Goal: Task Accomplishment & Management: Complete application form

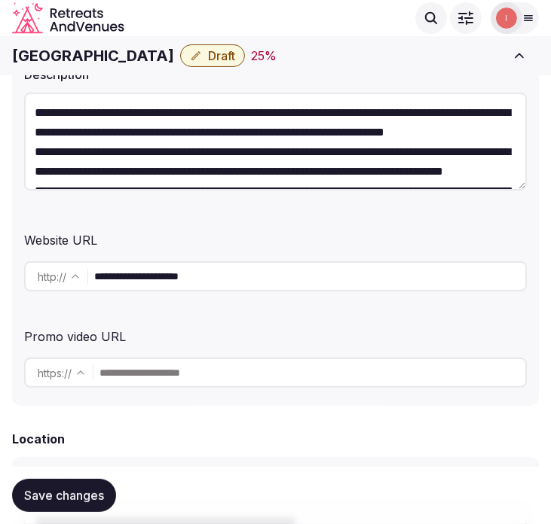
scroll to position [244, 0]
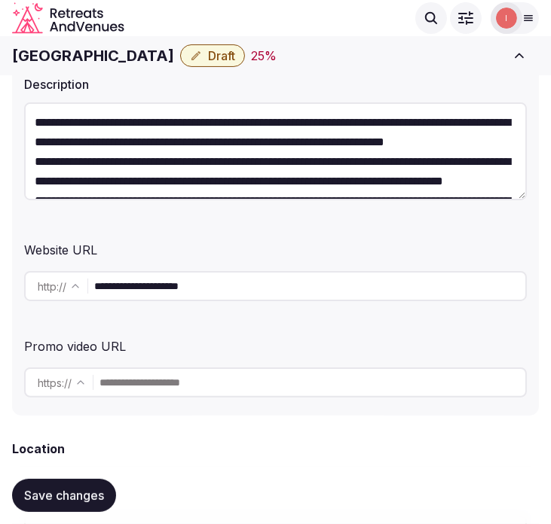
click at [182, 292] on input "**********" at bounding box center [309, 286] width 431 height 30
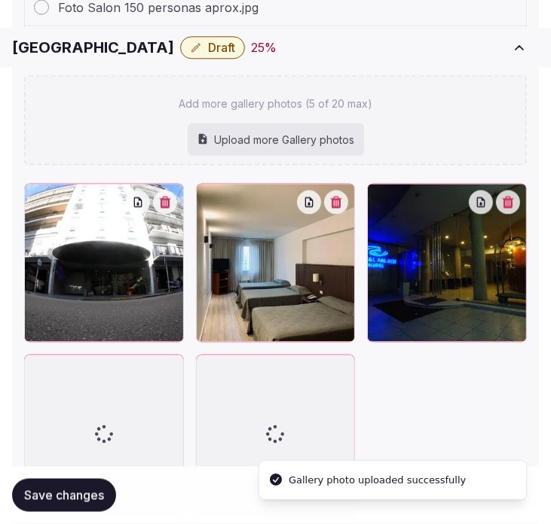
scroll to position [2293, 0]
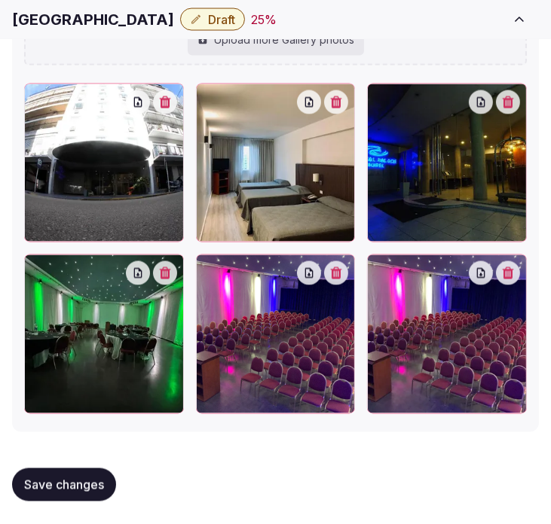
click at [506, 272] on icon "button" at bounding box center [508, 273] width 11 height 12
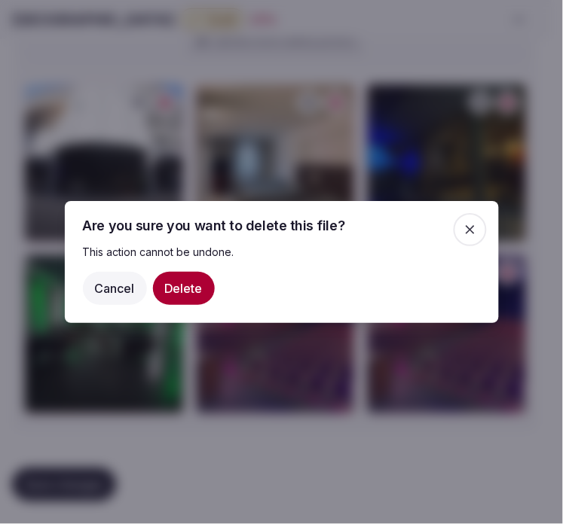
click at [168, 295] on button "Delete" at bounding box center [184, 288] width 62 height 33
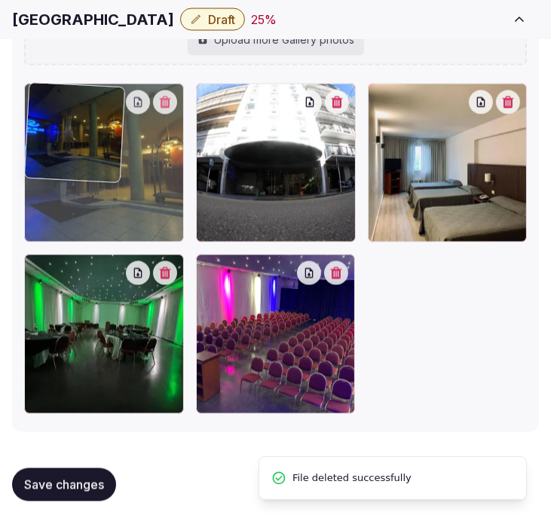
drag, startPoint x: 284, startPoint y: 94, endPoint x: 53, endPoint y: 121, distance: 232.8
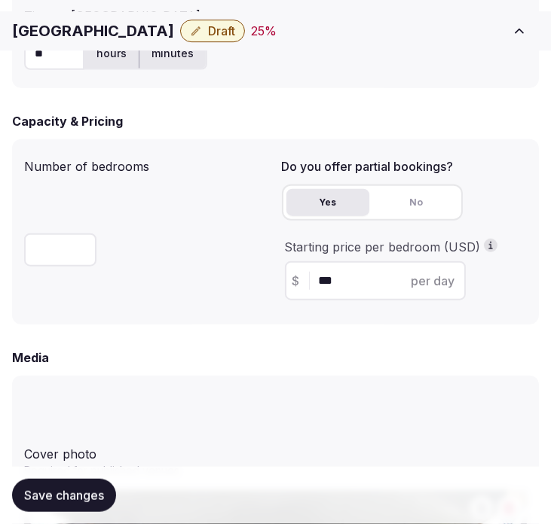
scroll to position [1372, 0]
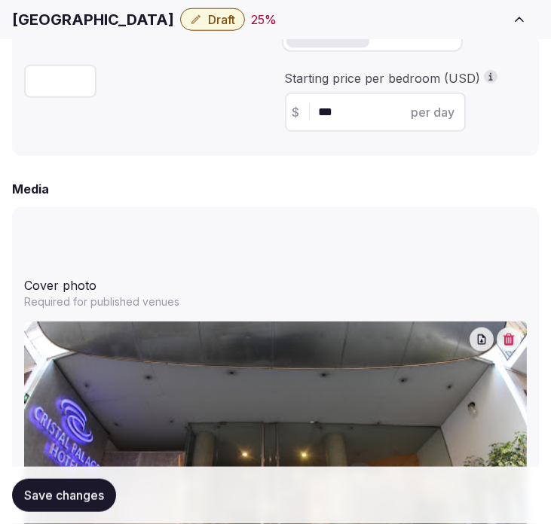
click at [96, 495] on span "Save changes" at bounding box center [64, 495] width 80 height 15
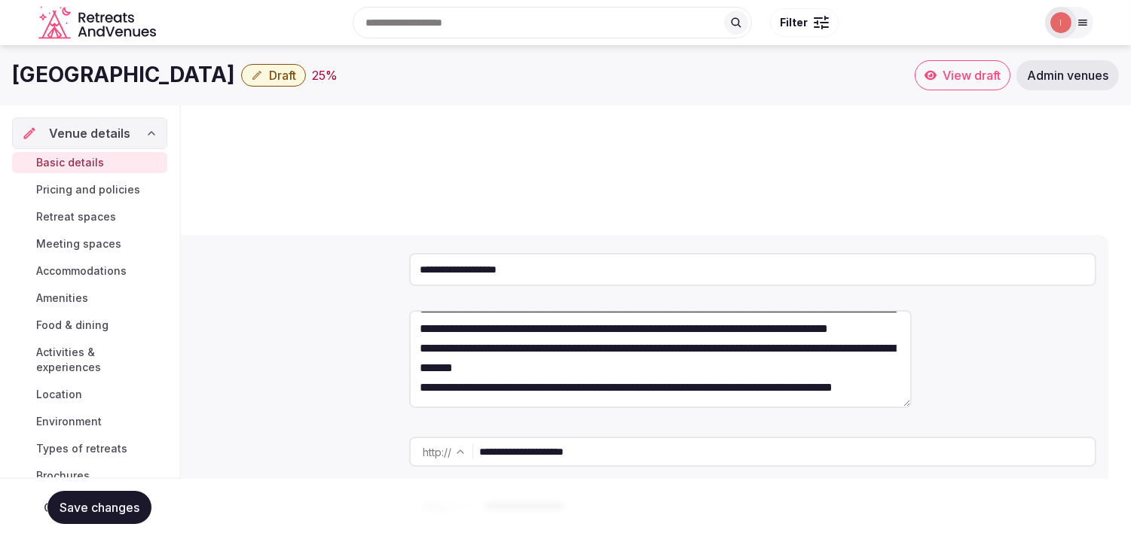
scroll to position [58, 0]
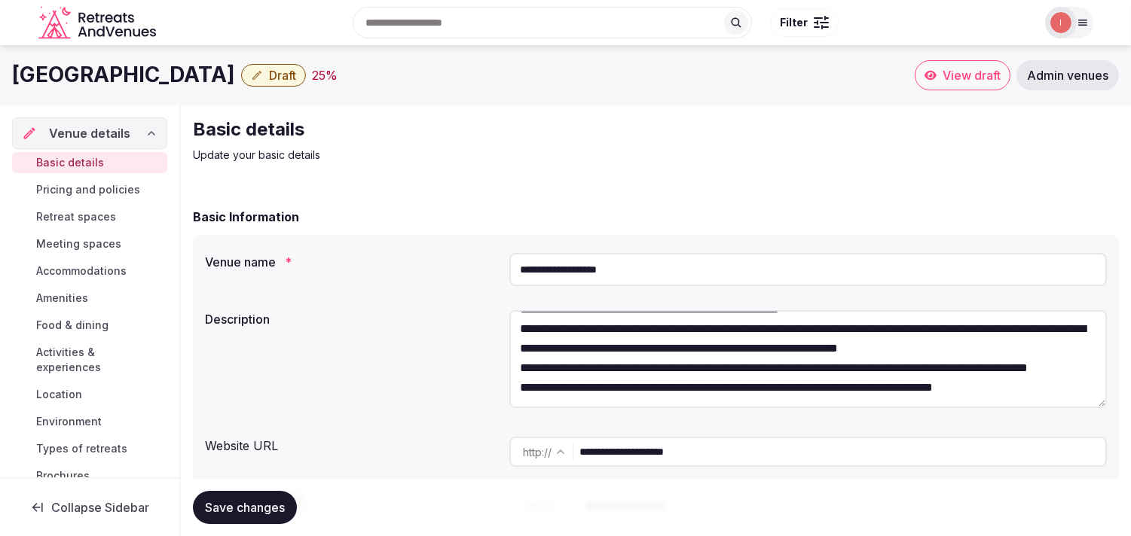
click at [269, 74] on span "Draft" at bounding box center [282, 75] width 27 height 15
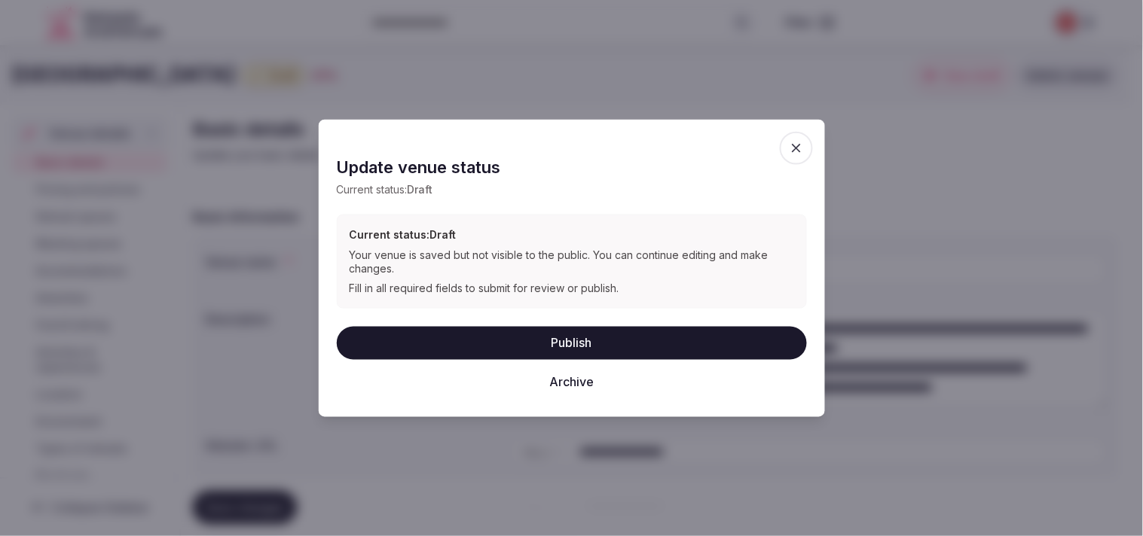
click at [550, 344] on button "Publish" at bounding box center [572, 342] width 470 height 33
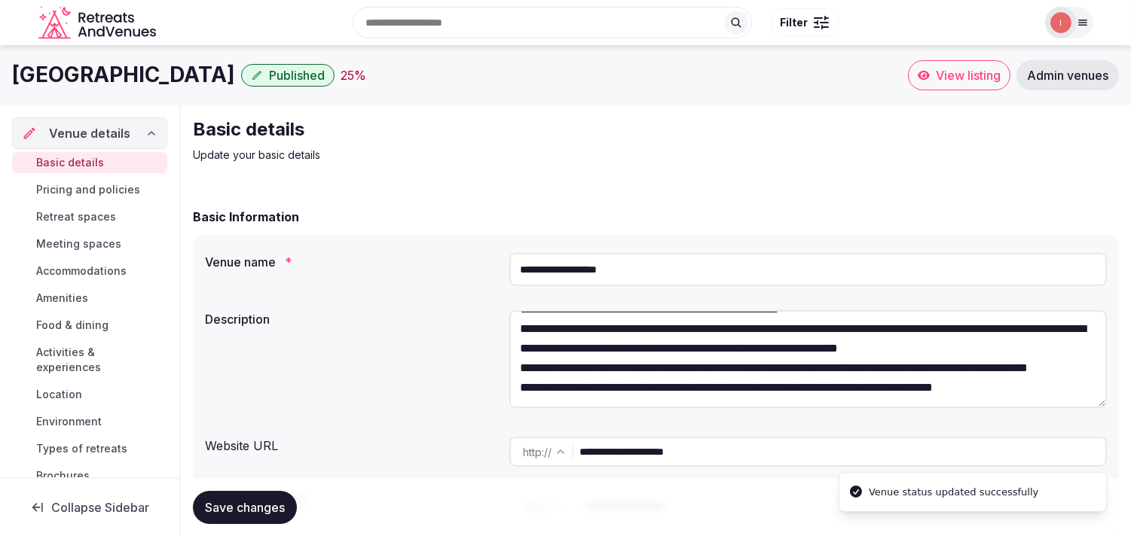
click at [61, 189] on span "Pricing and policies" at bounding box center [88, 189] width 104 height 15
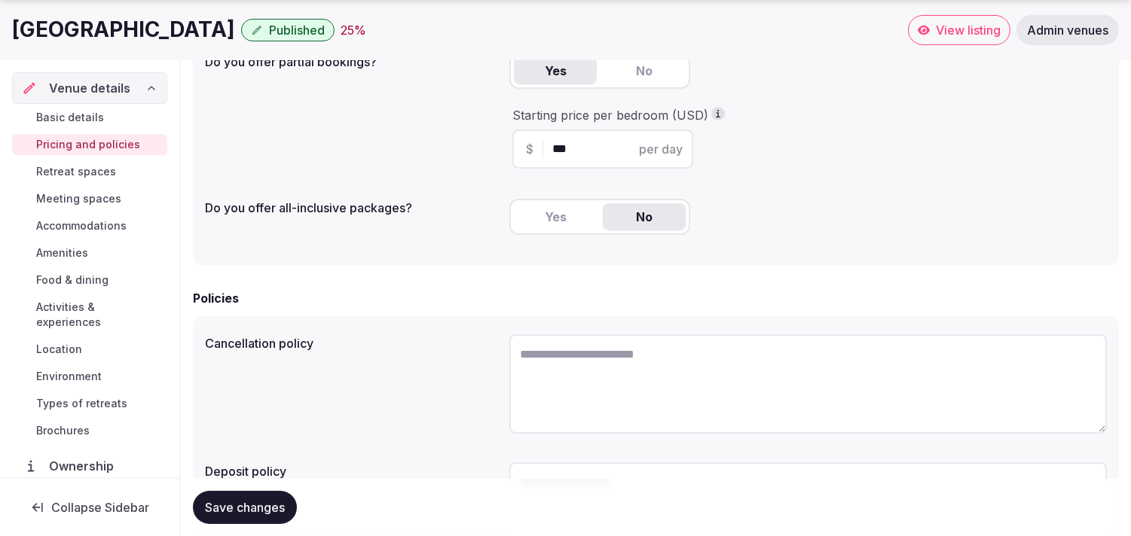
scroll to position [457, 0]
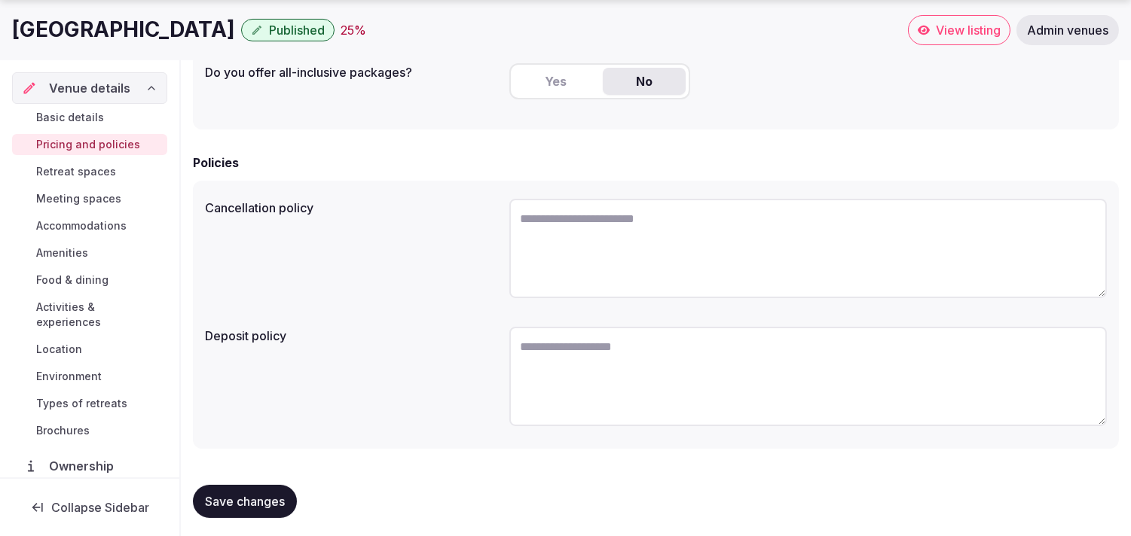
click at [242, 494] on span "Save changes" at bounding box center [245, 501] width 80 height 15
click at [107, 170] on span "Retreat spaces" at bounding box center [76, 171] width 80 height 15
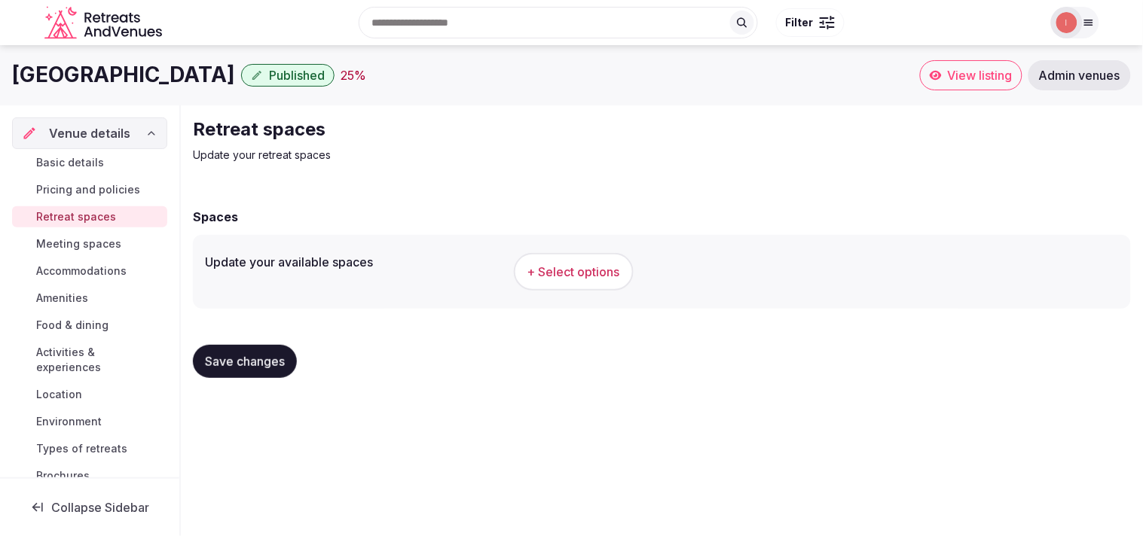
click at [550, 277] on span "+ Select options" at bounding box center [573, 272] width 93 height 17
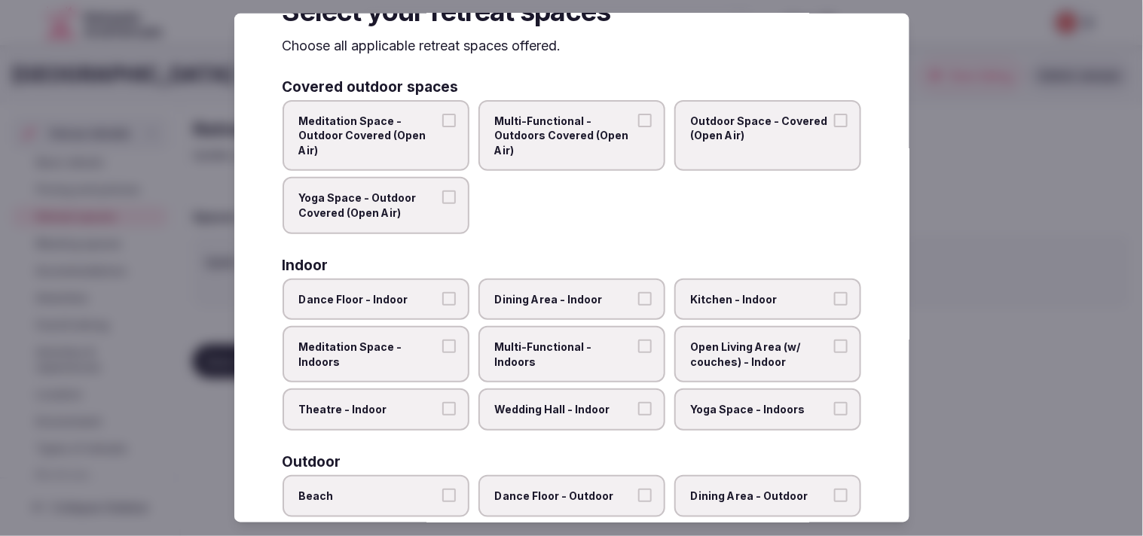
scroll to position [84, 0]
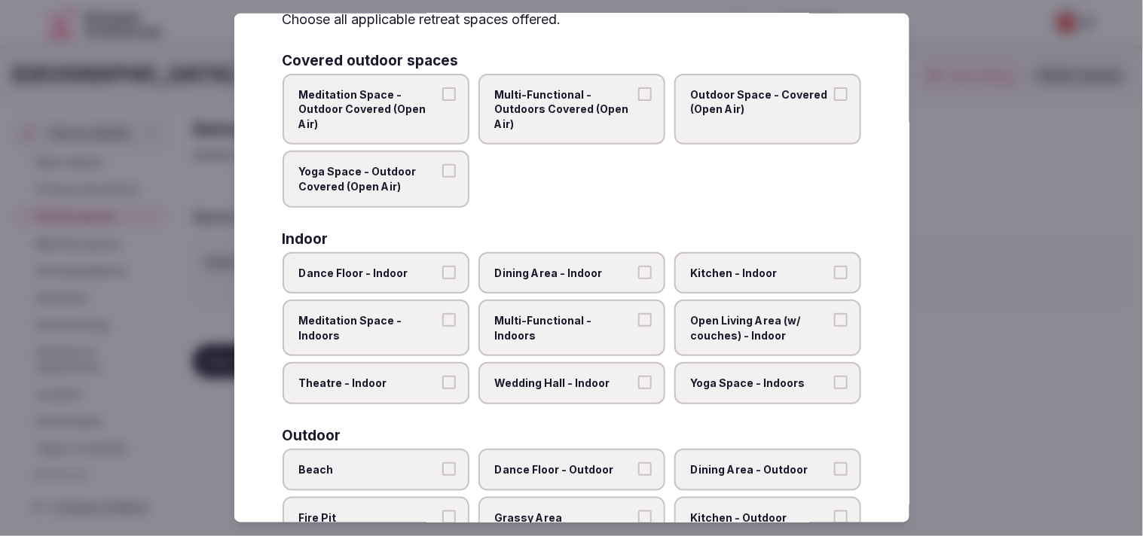
click at [550, 313] on button "Multi-Functional - Indoors" at bounding box center [645, 320] width 14 height 14
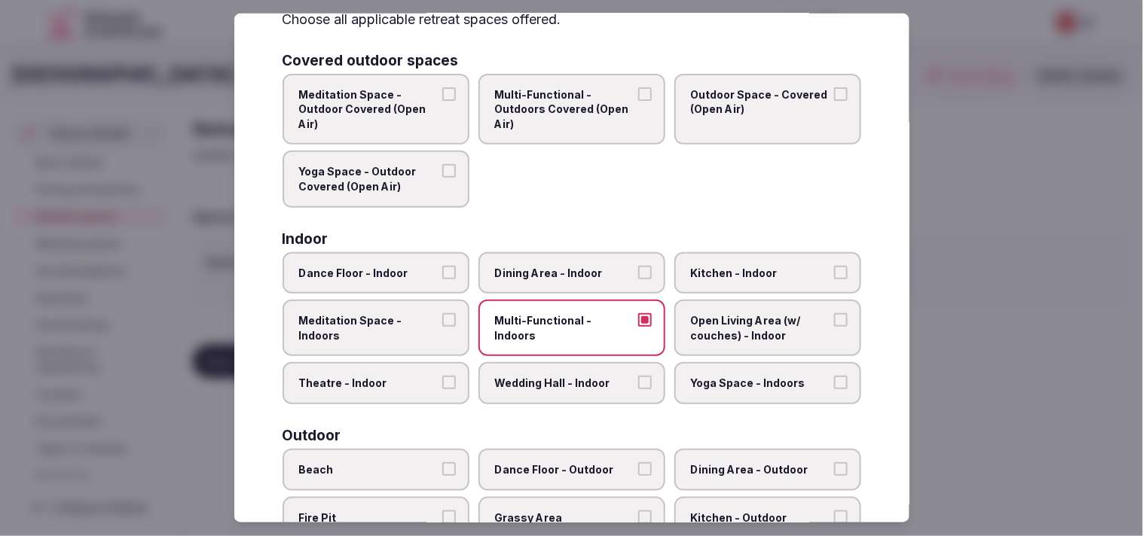
click at [432, 376] on span "Theatre - Indoor" at bounding box center [368, 383] width 139 height 15
click at [442, 376] on button "Theatre - Indoor" at bounding box center [449, 383] width 14 height 14
click at [448, 327] on label "Meditation Space - Indoors" at bounding box center [376, 328] width 187 height 57
click at [448, 327] on button "Meditation Space - Indoors" at bounding box center [449, 320] width 14 height 14
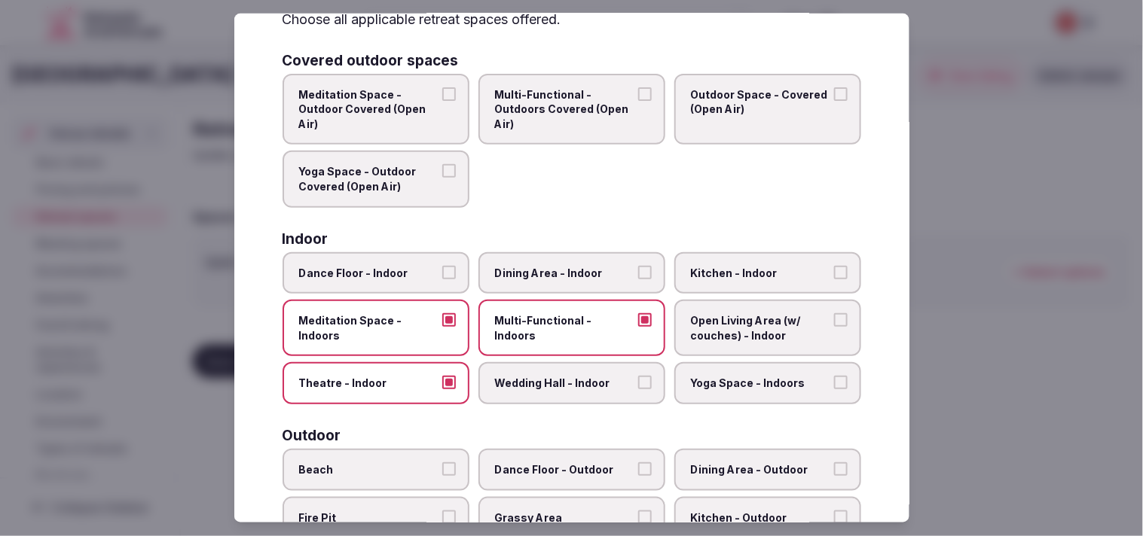
click at [448, 327] on label "Meditation Space - Indoors" at bounding box center [376, 328] width 187 height 57
click at [448, 327] on button "Meditation Space - Indoors" at bounding box center [449, 320] width 14 height 14
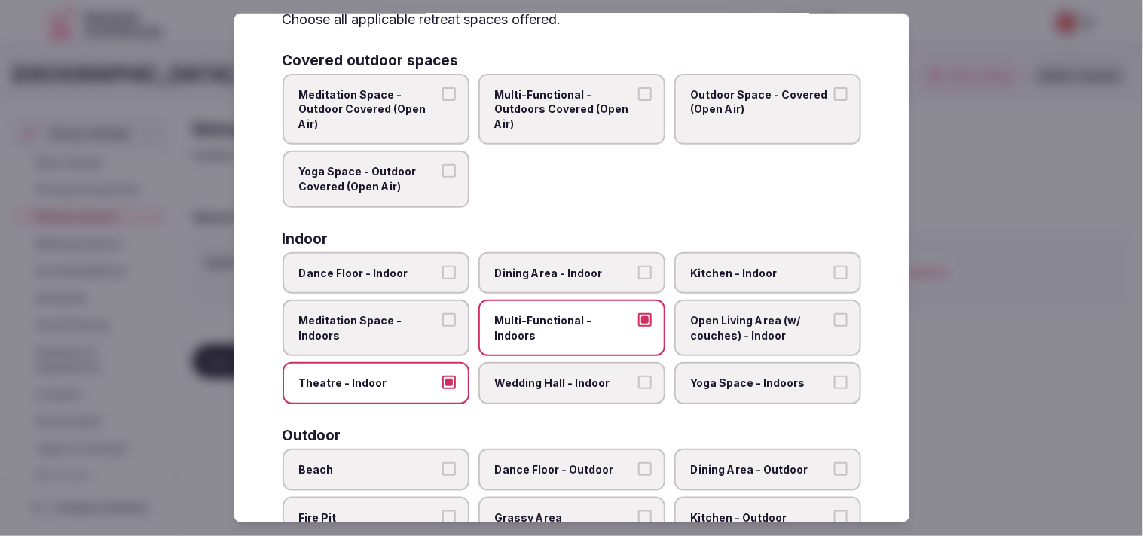
drag, startPoint x: 579, startPoint y: 274, endPoint x: 718, endPoint y: 284, distance: 139.7
click at [550, 273] on span "Dining Area - Indoor" at bounding box center [564, 272] width 139 height 15
click at [550, 272] on label "Dining Area - Indoor" at bounding box center [571, 273] width 187 height 42
click at [550, 272] on button "Dining Area - Indoor" at bounding box center [645, 272] width 14 height 14
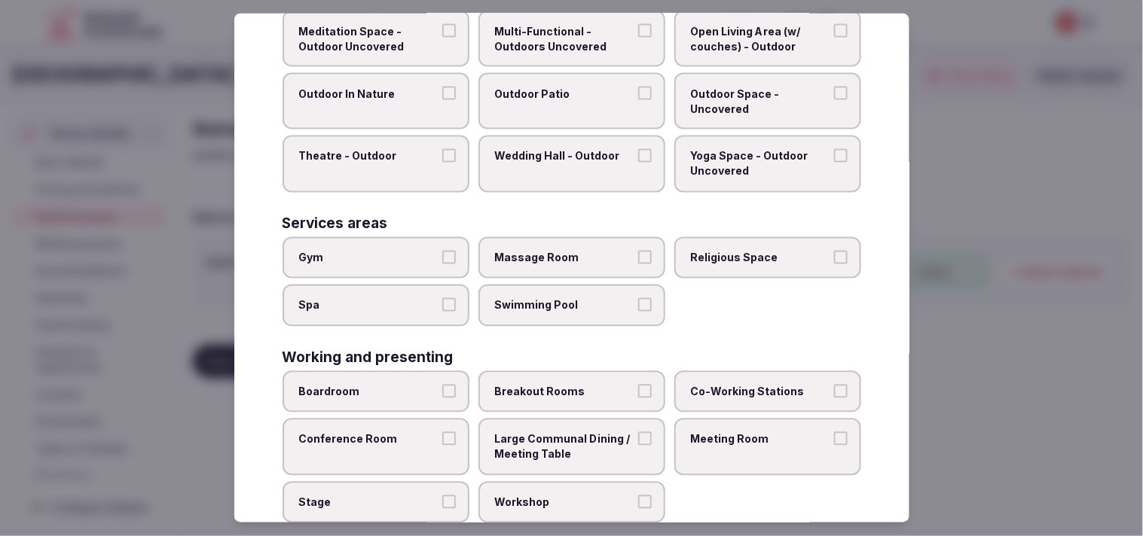
scroll to position [634, 0]
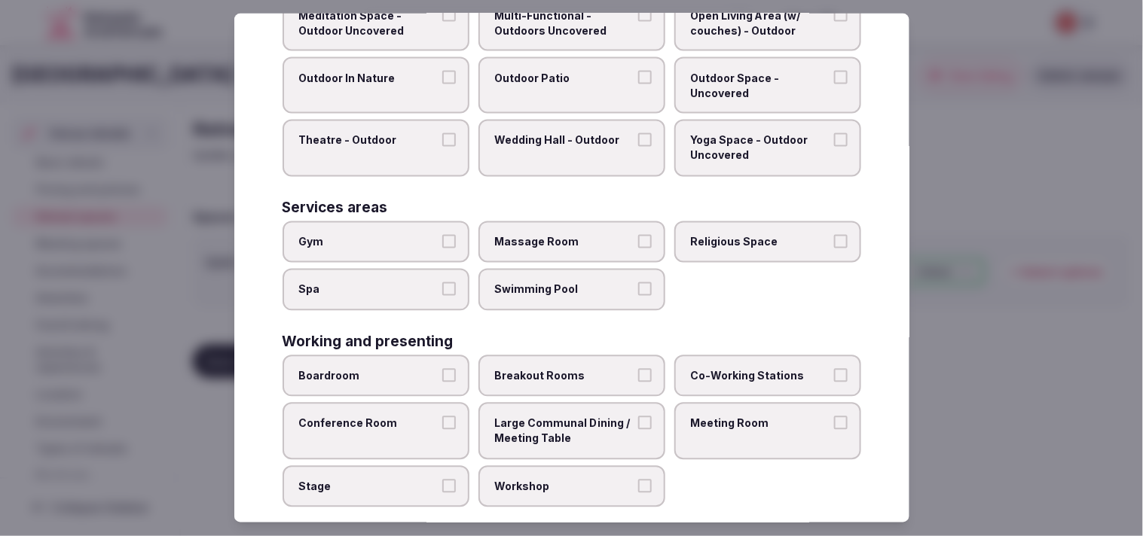
click at [550, 416] on label "Meeting Room" at bounding box center [767, 431] width 187 height 57
click at [550, 417] on button "Meeting Room" at bounding box center [841, 424] width 14 height 14
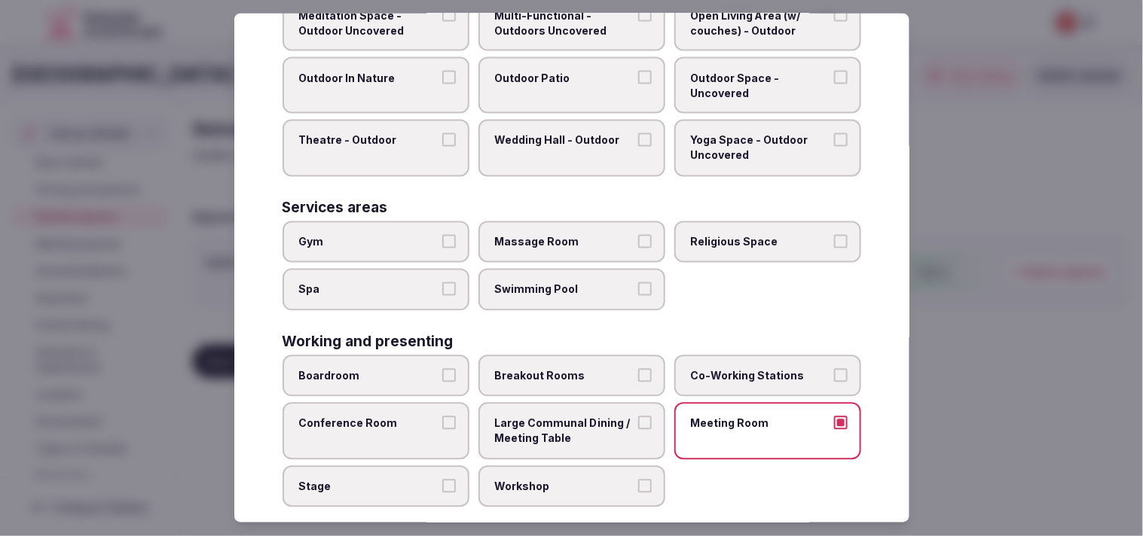
click at [550, 417] on span "Large Communal Dining / Meeting Table" at bounding box center [564, 431] width 139 height 29
click at [550, 417] on button "Large Communal Dining / Meeting Table" at bounding box center [645, 424] width 14 height 14
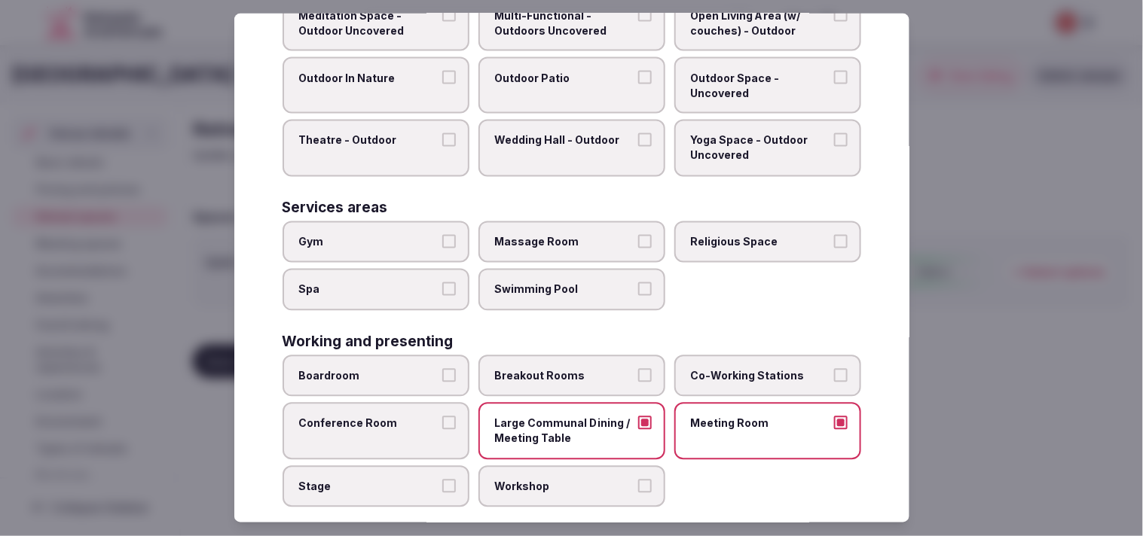
click at [430, 418] on label "Conference Room" at bounding box center [376, 431] width 187 height 57
click at [442, 418] on button "Conference Room" at bounding box center [449, 424] width 14 height 14
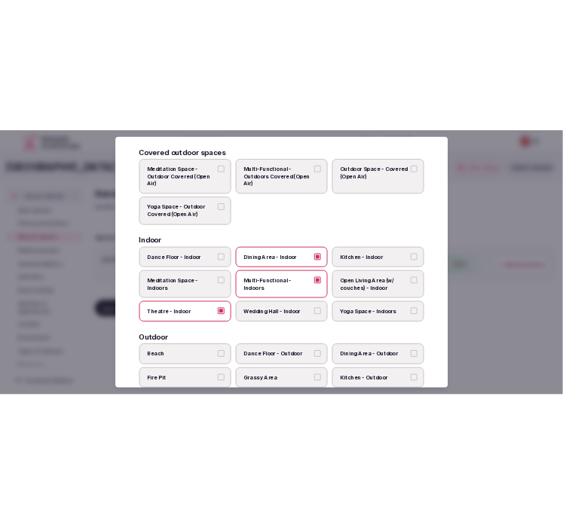
scroll to position [0, 0]
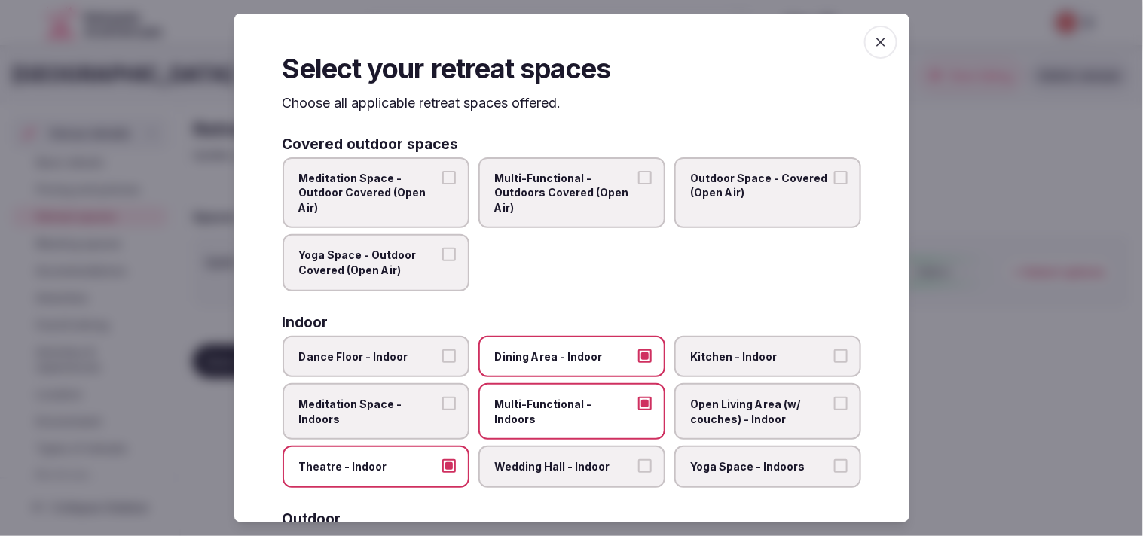
click at [550, 41] on div "Select your retreat spaces Choose all applicable retreat spaces offered. Covere…" at bounding box center [571, 268] width 675 height 509
click at [550, 41] on span "button" at bounding box center [880, 42] width 33 height 33
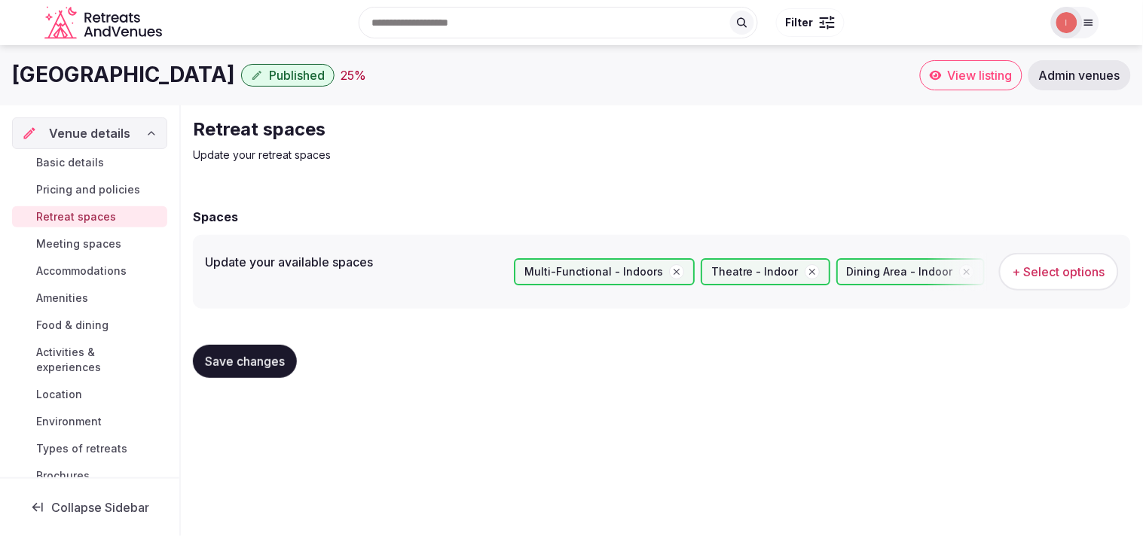
click at [241, 368] on button "Save changes" at bounding box center [245, 361] width 104 height 33
click at [69, 239] on span "Meeting spaces" at bounding box center [78, 244] width 85 height 15
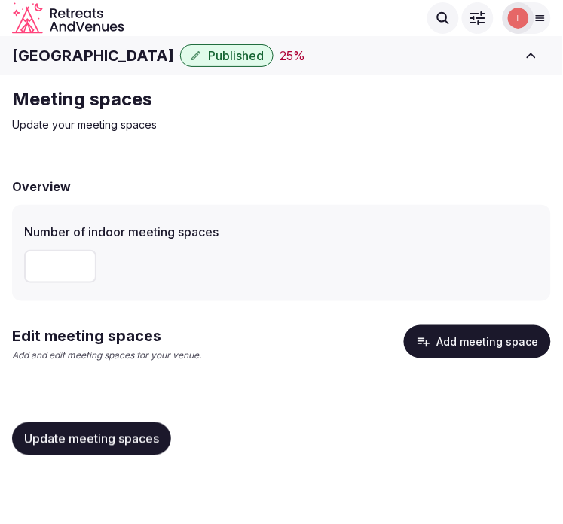
click at [61, 261] on input "number" at bounding box center [60, 266] width 72 height 33
type input "*"
click at [91, 423] on button "Update meeting spaces" at bounding box center [91, 439] width 159 height 33
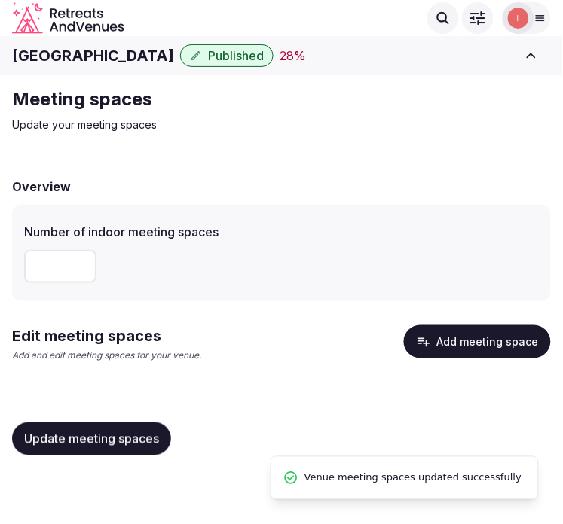
click at [483, 338] on button "Add meeting space" at bounding box center [477, 341] width 147 height 33
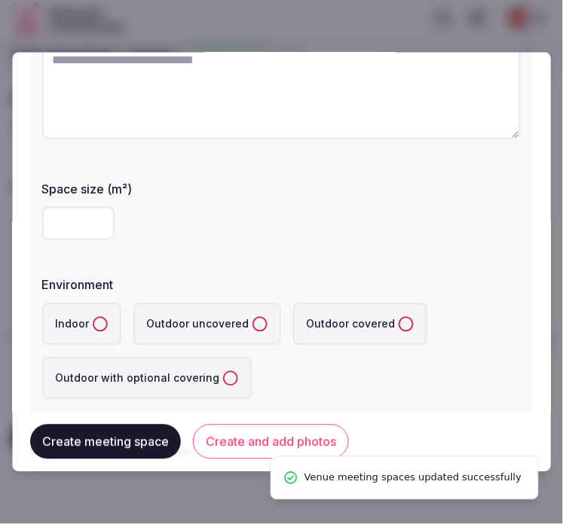
scroll to position [251, 0]
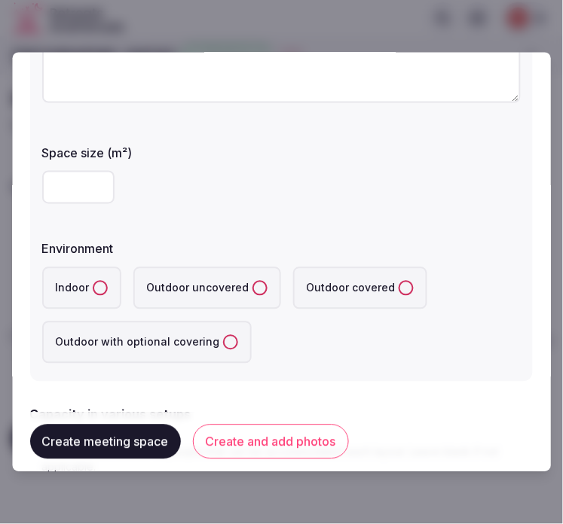
click at [68, 187] on input "number" at bounding box center [78, 187] width 72 height 33
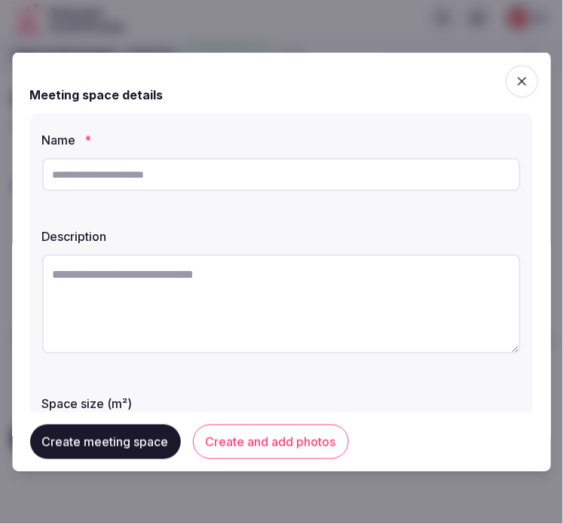
click at [261, 172] on input "text" at bounding box center [281, 174] width 478 height 33
type input "**********"
click at [213, 311] on textarea at bounding box center [281, 304] width 478 height 99
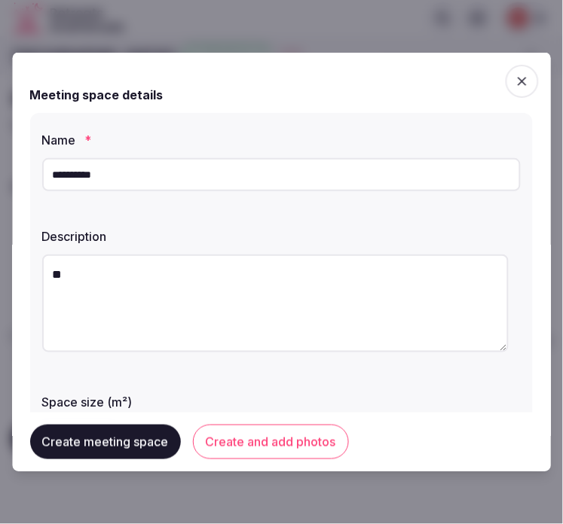
type textarea "*"
click at [356, 302] on textarea at bounding box center [275, 304] width 466 height 98
type textarea "*"
click at [273, 305] on textarea at bounding box center [275, 304] width 466 height 98
paste textarea "**********"
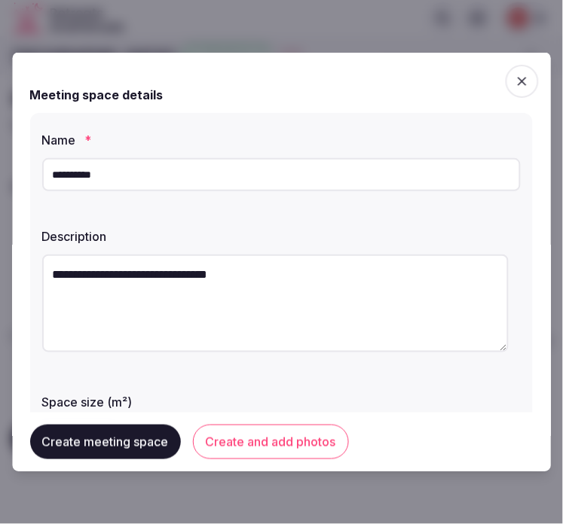
drag, startPoint x: 63, startPoint y: 273, endPoint x: 40, endPoint y: 270, distance: 23.6
click at [40, 270] on div "**********" at bounding box center [281, 372] width 503 height 518
click at [184, 275] on textarea "**********" at bounding box center [275, 304] width 466 height 98
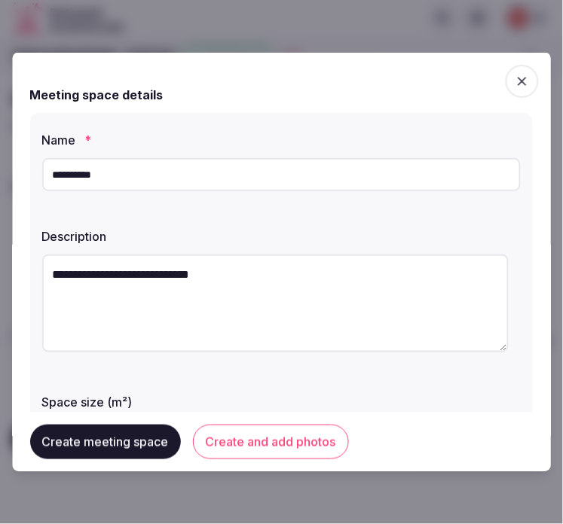
click at [184, 275] on textarea "**********" at bounding box center [275, 304] width 466 height 98
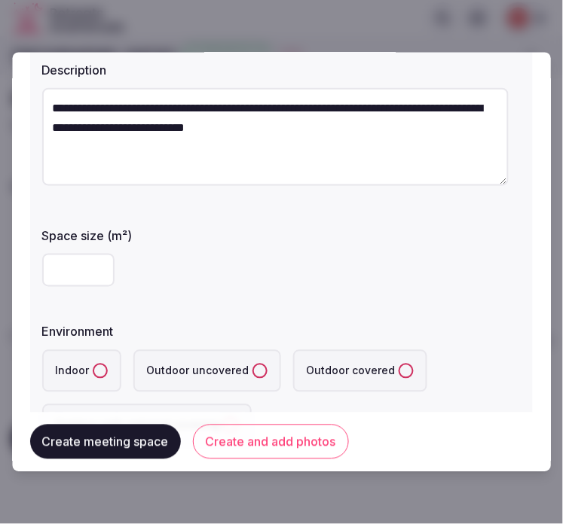
scroll to position [167, 0]
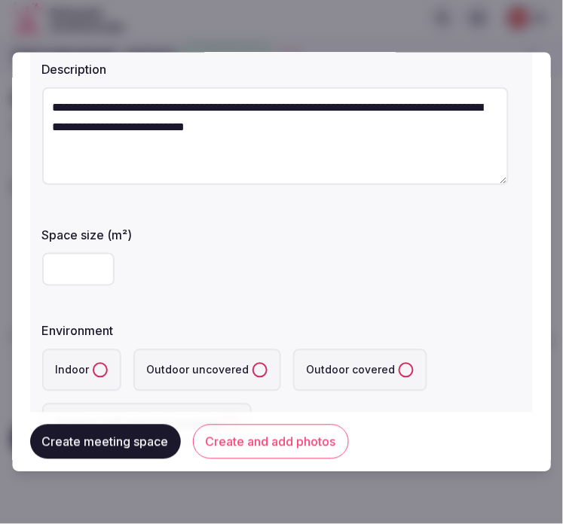
type textarea "**********"
click at [80, 276] on input "number" at bounding box center [78, 269] width 72 height 33
type input "*"
click at [100, 371] on button "Indoor" at bounding box center [100, 370] width 15 height 15
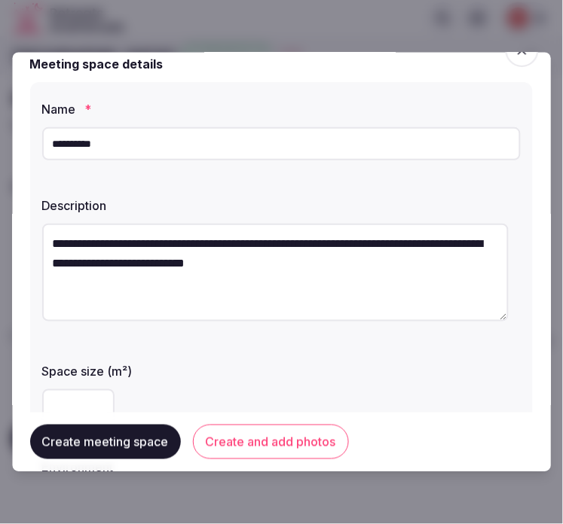
scroll to position [84, 0]
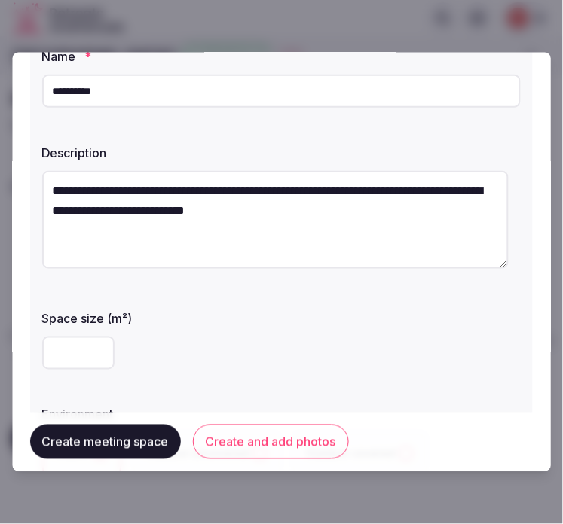
drag, startPoint x: 86, startPoint y: 357, endPoint x: 20, endPoint y: 356, distance: 65.6
click at [19, 356] on div "**********" at bounding box center [281, 263] width 539 height 420
type input "*"
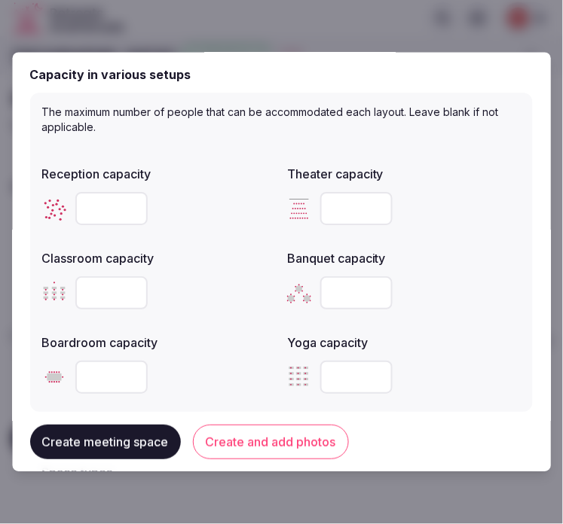
scroll to position [669, 0]
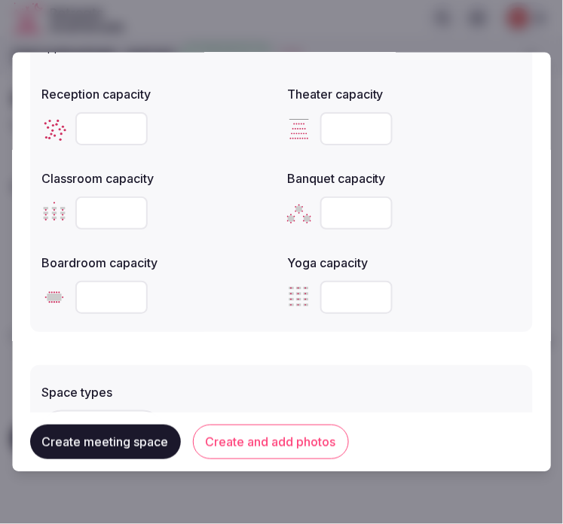
type input "***"
click at [88, 132] on input "number" at bounding box center [111, 129] width 72 height 33
type input "***"
click at [335, 116] on input "number" at bounding box center [357, 129] width 72 height 33
click at [354, 121] on input "number" at bounding box center [357, 129] width 72 height 33
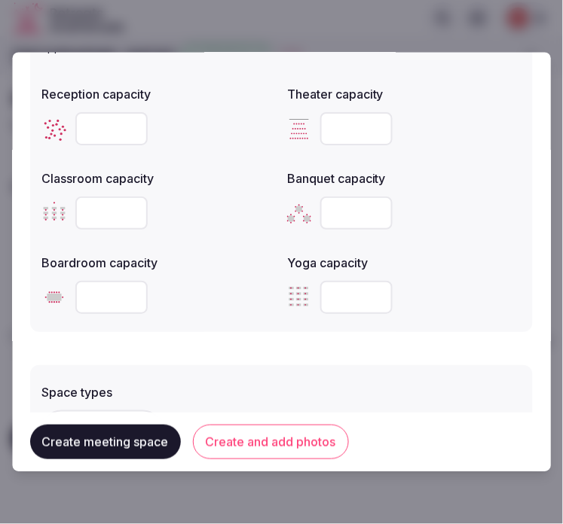
type input "***"
click at [111, 215] on input "number" at bounding box center [111, 213] width 72 height 33
type input "**"
click at [335, 198] on input "number" at bounding box center [357, 213] width 72 height 33
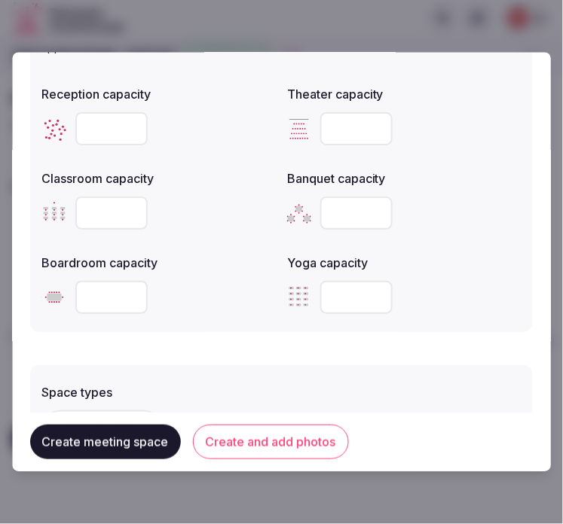
click at [335, 198] on input "number" at bounding box center [357, 213] width 72 height 33
type input "***"
click at [87, 290] on input "number" at bounding box center [111, 298] width 72 height 33
click at [104, 298] on input "number" at bounding box center [111, 298] width 72 height 33
type input "**"
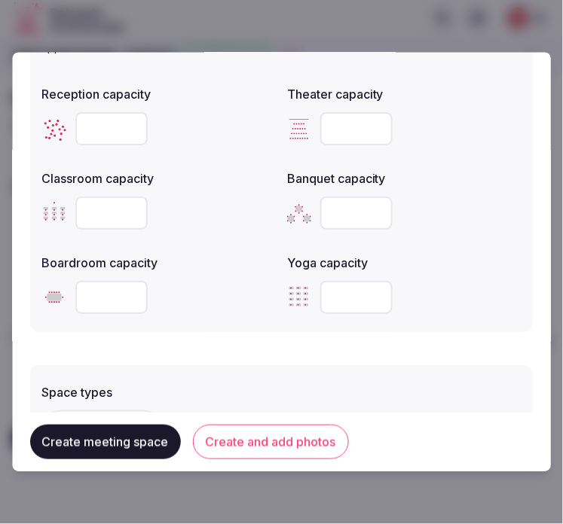
click at [211, 357] on div "Space types + Select options Features and equipment + Select options" at bounding box center [281, 463] width 503 height 212
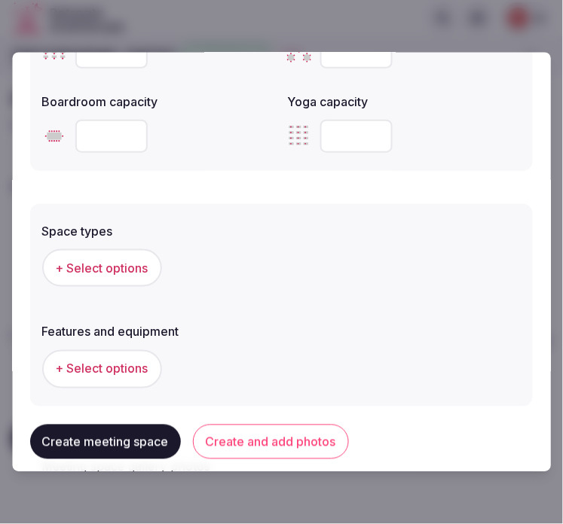
scroll to position [837, 0]
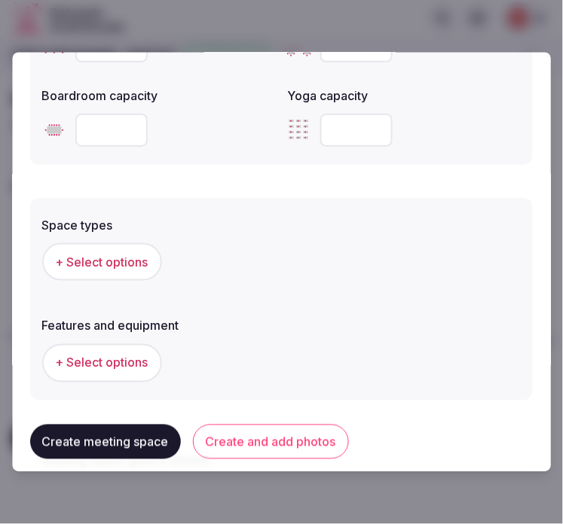
click at [134, 254] on span "+ Select options" at bounding box center [102, 262] width 93 height 17
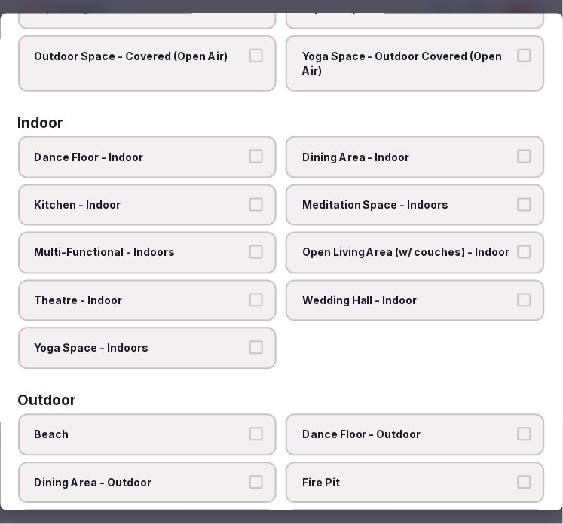
scroll to position [167, 0]
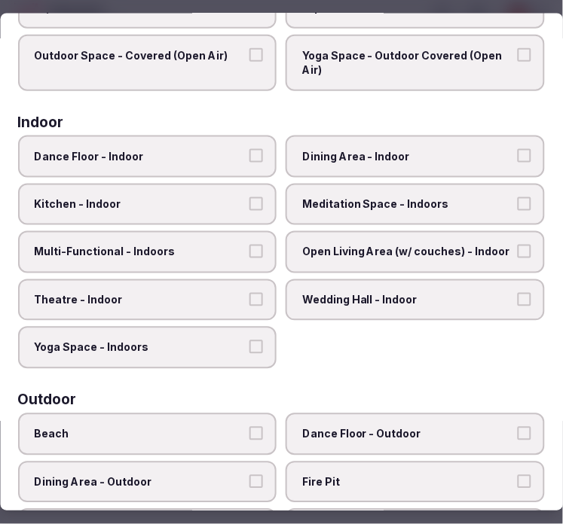
click at [397, 115] on div "Indoor" at bounding box center [281, 122] width 527 height 14
click at [503, 147] on label "Dining Area - Indoor" at bounding box center [415, 156] width 259 height 42
click at [518, 148] on button "Dining Area - Indoor" at bounding box center [525, 155] width 14 height 14
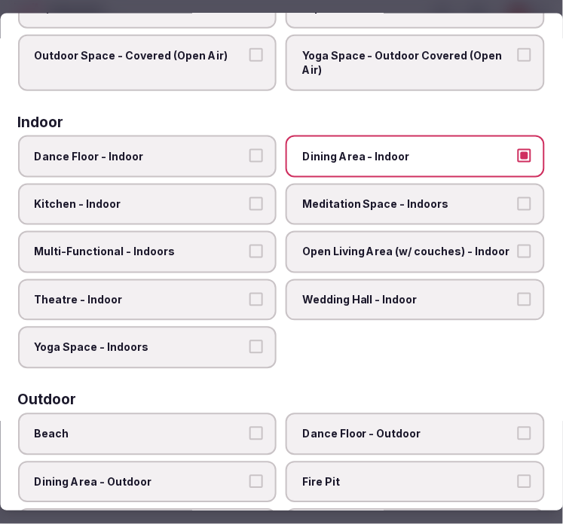
click at [227, 232] on label "Multi-Functional - Indoors" at bounding box center [147, 252] width 259 height 42
click at [250, 245] on button "Multi-Functional - Indoors" at bounding box center [257, 252] width 14 height 14
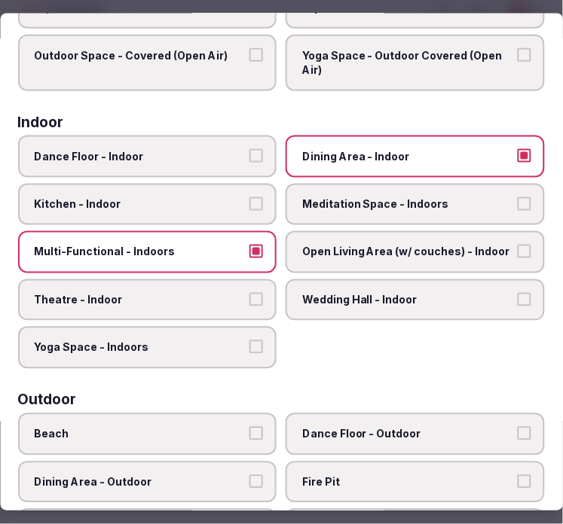
click at [207, 295] on span "Theatre - Indoor" at bounding box center [140, 299] width 211 height 15
click at [250, 295] on button "Theatre - Indoor" at bounding box center [257, 299] width 14 height 14
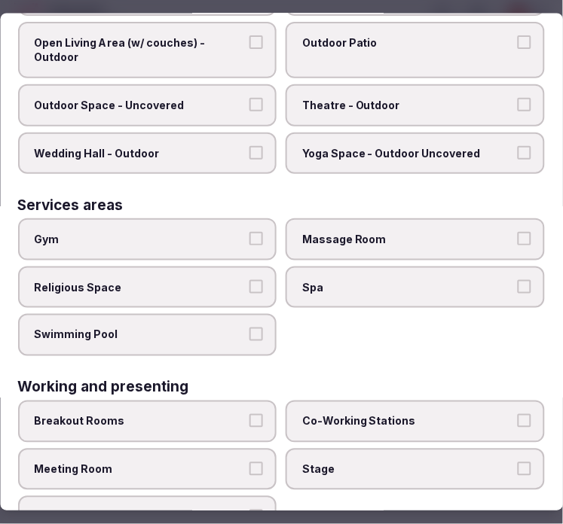
scroll to position [767, 0]
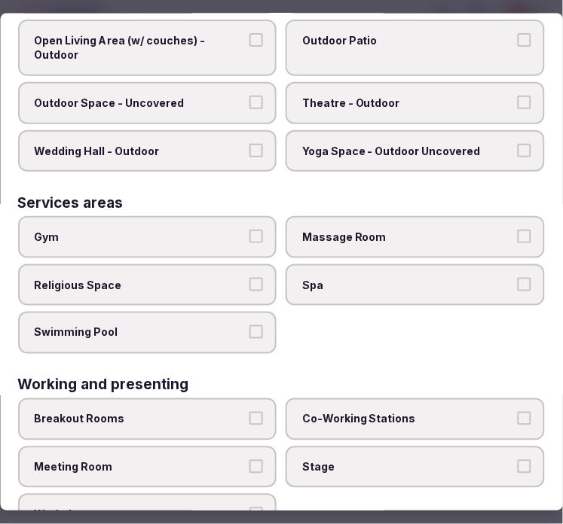
click at [256, 460] on button "Meeting Room" at bounding box center [257, 467] width 14 height 14
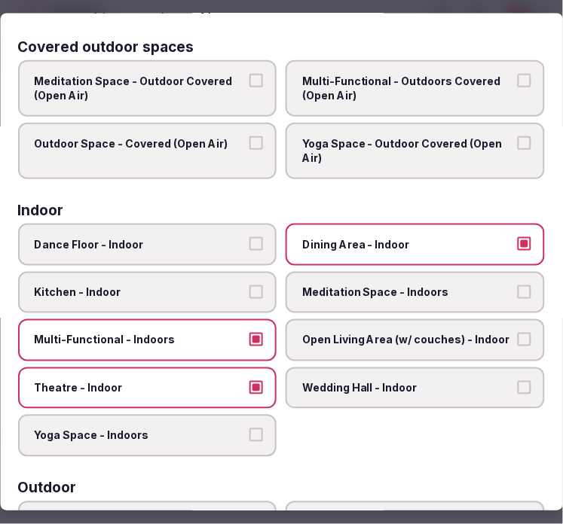
scroll to position [14, 0]
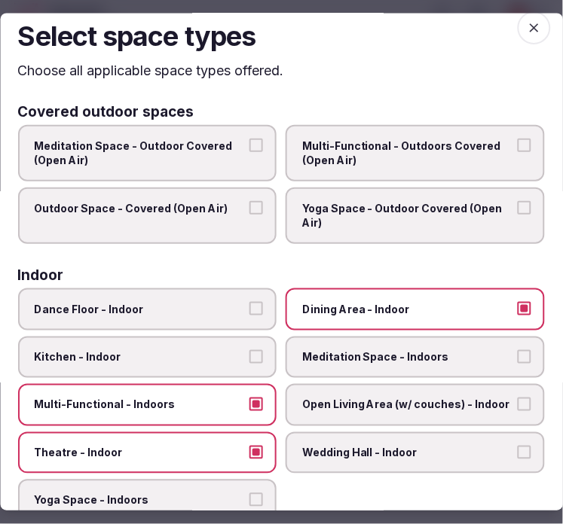
click at [518, 35] on span "button" at bounding box center [534, 27] width 33 height 33
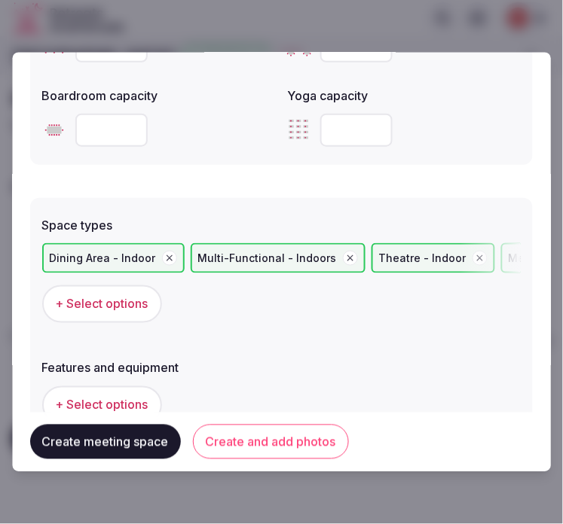
click at [84, 399] on span "+ Select options" at bounding box center [102, 405] width 93 height 17
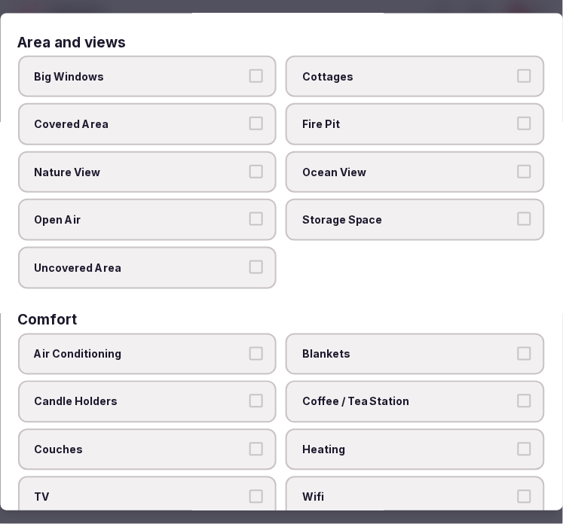
click at [205, 351] on span "Air Conditioning" at bounding box center [140, 354] width 211 height 15
click at [250, 351] on button "Air Conditioning" at bounding box center [257, 354] width 14 height 14
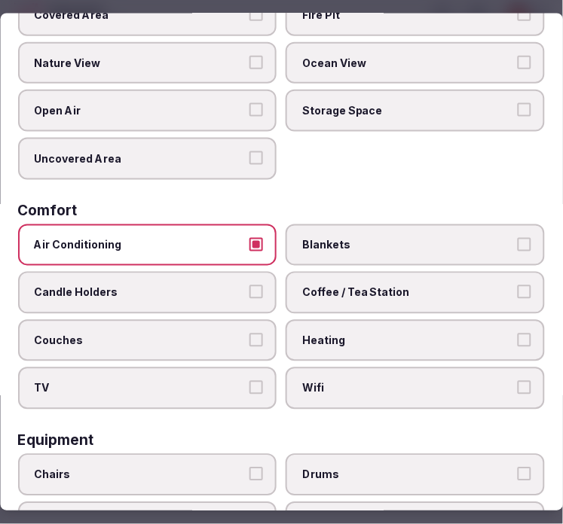
scroll to position [335, 0]
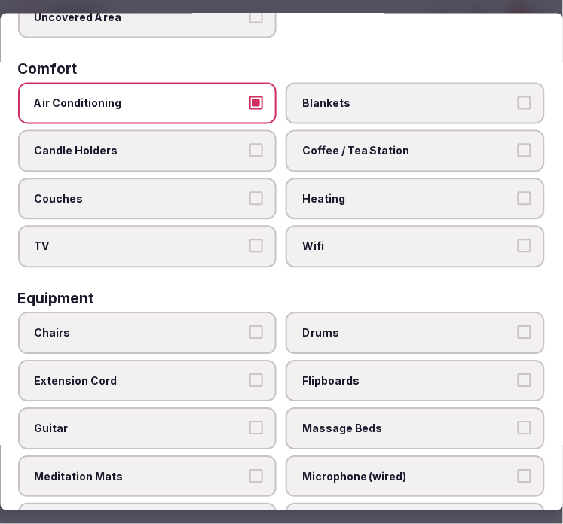
click at [360, 226] on label "Wifi" at bounding box center [415, 247] width 259 height 42
click at [518, 240] on button "Wifi" at bounding box center [525, 247] width 14 height 14
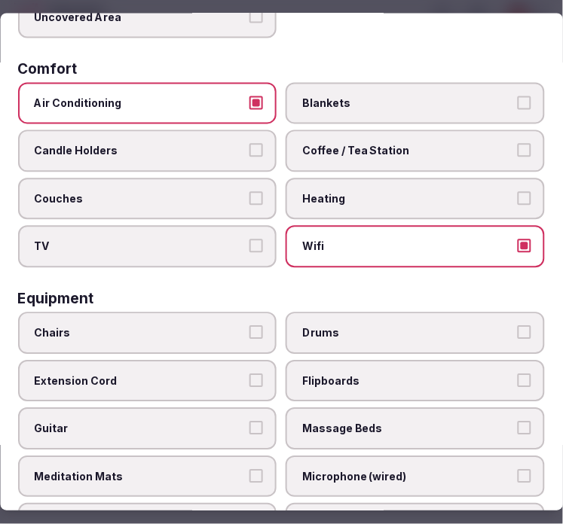
click at [371, 130] on label "Coffee / Tea Station" at bounding box center [415, 151] width 259 height 42
click at [518, 144] on button "Coffee / Tea Station" at bounding box center [525, 151] width 14 height 14
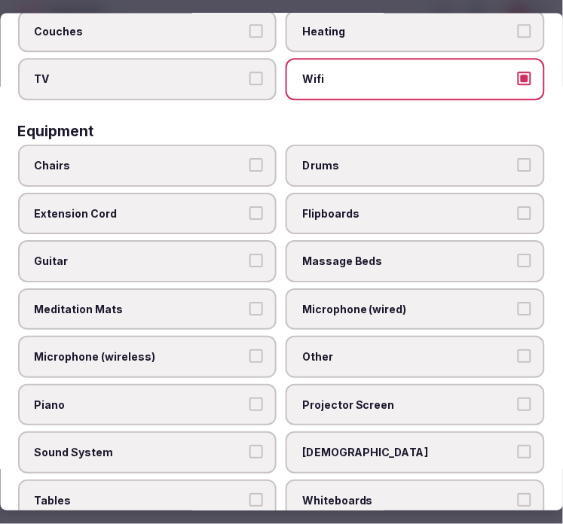
click at [176, 145] on label "Chairs" at bounding box center [147, 166] width 259 height 42
click at [250, 158] on button "Chairs" at bounding box center [257, 165] width 14 height 14
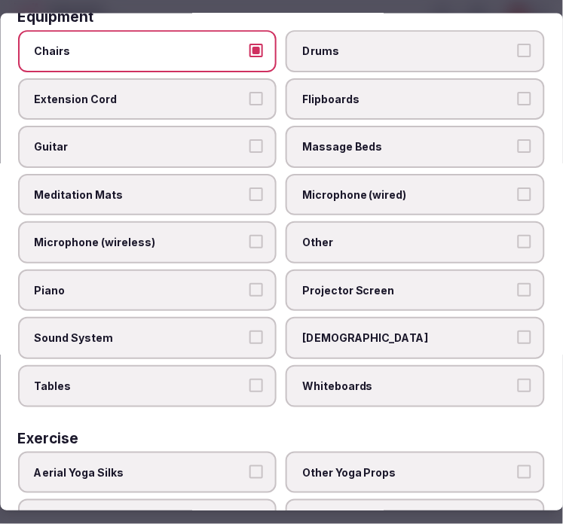
scroll to position [731, 0]
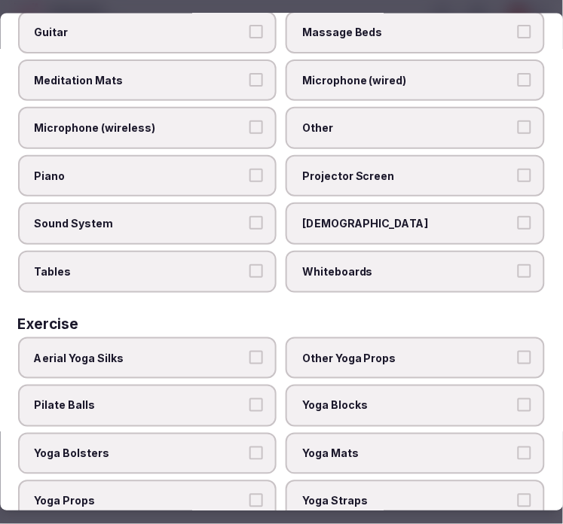
click at [313, 121] on span "Other" at bounding box center [408, 128] width 211 height 15
click at [518, 121] on button "Other" at bounding box center [525, 128] width 14 height 14
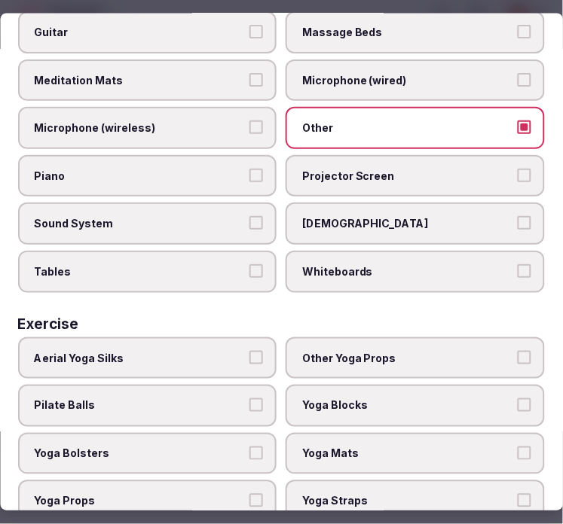
click at [184, 217] on span "Sound System" at bounding box center [140, 224] width 211 height 15
click at [250, 217] on button "Sound System" at bounding box center [257, 224] width 14 height 14
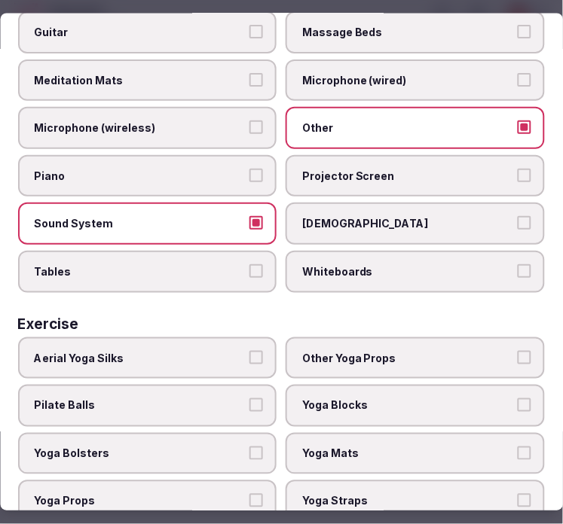
click at [333, 169] on span "Projector Screen" at bounding box center [408, 176] width 211 height 15
click at [518, 169] on button "Projector Screen" at bounding box center [525, 176] width 14 height 14
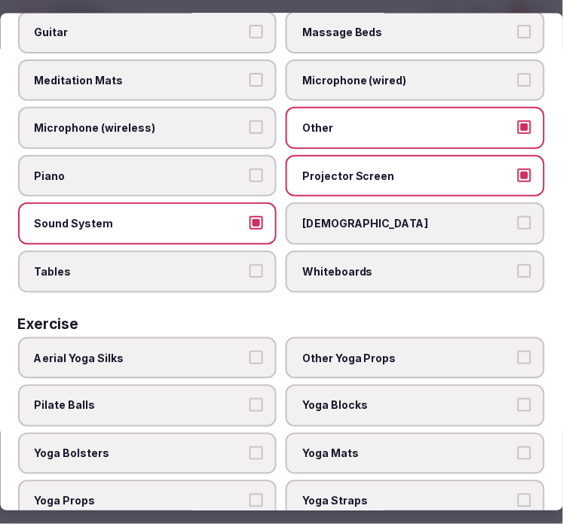
click at [229, 264] on span "Tables" at bounding box center [140, 271] width 211 height 15
click at [250, 264] on button "Tables" at bounding box center [257, 271] width 14 height 14
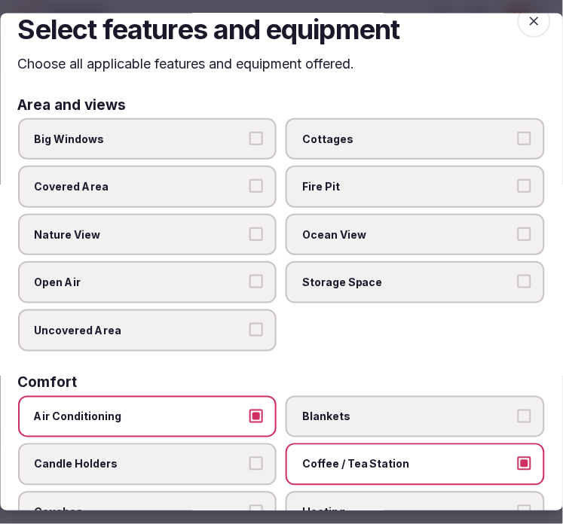
scroll to position [0, 0]
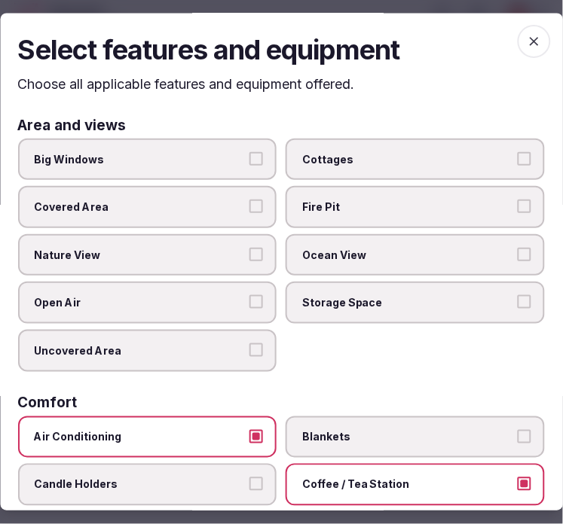
click at [528, 40] on icon "button" at bounding box center [534, 41] width 15 height 15
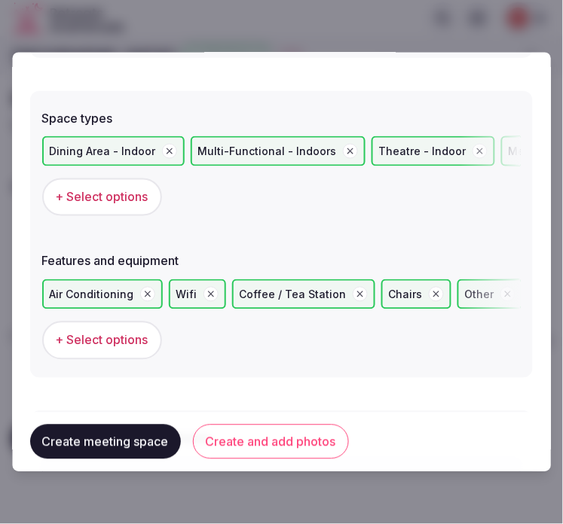
scroll to position [1070, 0]
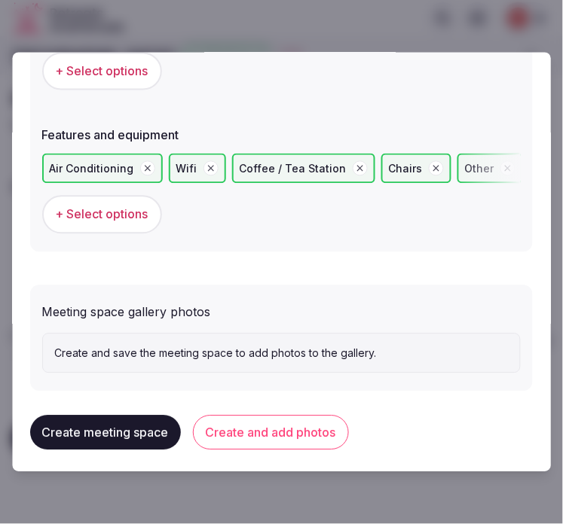
click at [304, 422] on button "Create and add photos" at bounding box center [271, 433] width 156 height 35
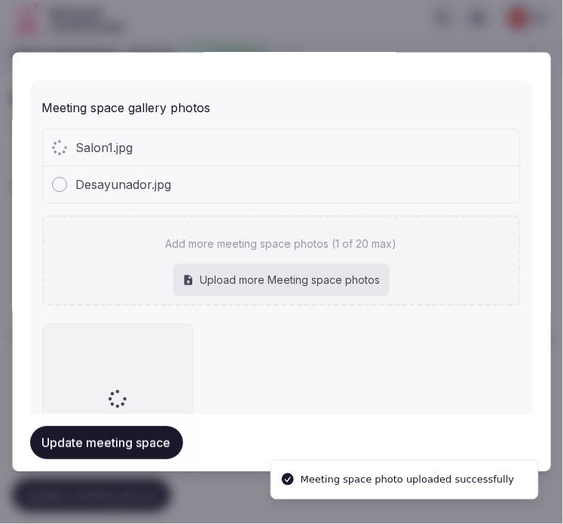
scroll to position [1291, 0]
